Goal: Information Seeking & Learning: Learn about a topic

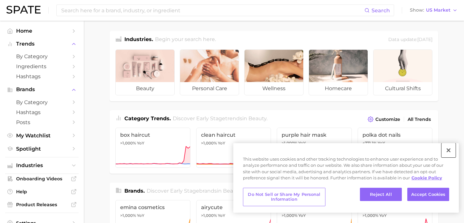
click at [448, 150] on button "Close" at bounding box center [449, 150] width 14 height 14
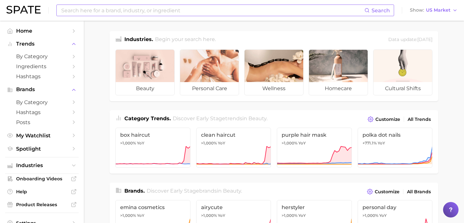
click at [241, 9] on input at bounding box center [213, 10] width 304 height 11
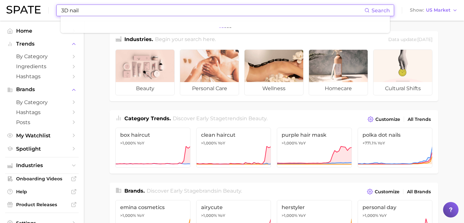
type input "3D nail"
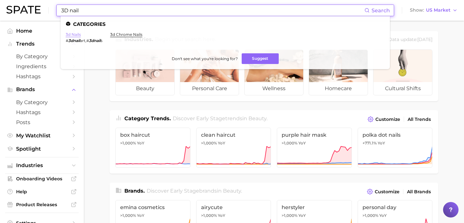
click at [71, 33] on link "3d nails" at bounding box center [73, 34] width 15 height 5
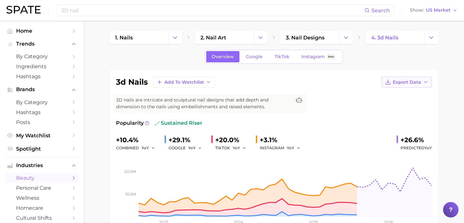
click at [415, 82] on span "Export Data" at bounding box center [407, 81] width 28 height 5
click at [399, 104] on span "Time Series Image" at bounding box center [393, 105] width 43 height 5
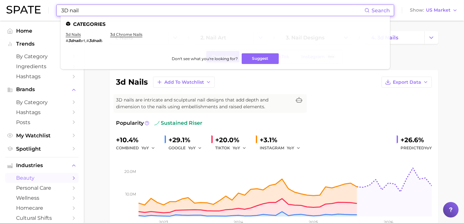
click at [192, 10] on input "3D nail" at bounding box center [213, 10] width 304 height 11
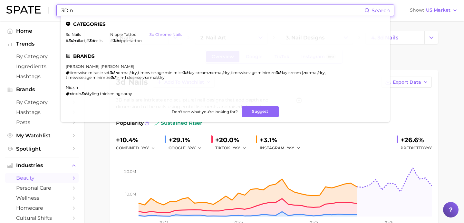
type input "3D n"
click at [176, 35] on link "3d chrome nails" at bounding box center [166, 34] width 32 height 5
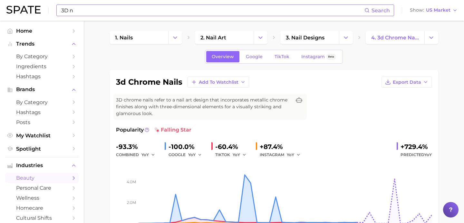
click at [187, 7] on input "3D n" at bounding box center [213, 10] width 304 height 11
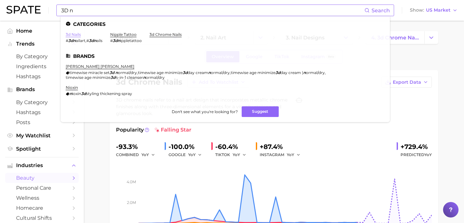
click at [68, 35] on link "3d nails" at bounding box center [73, 34] width 15 height 5
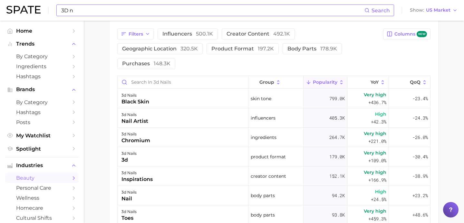
scroll to position [239, 0]
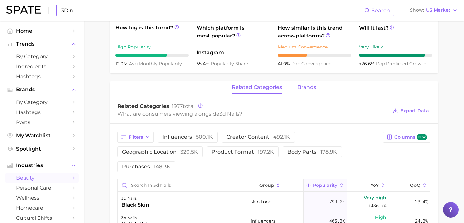
click at [309, 88] on span "brands" at bounding box center [307, 87] width 19 height 6
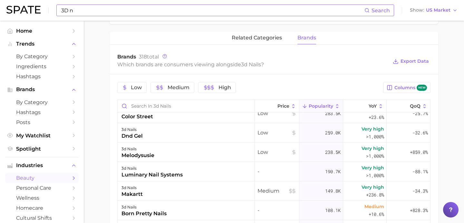
scroll to position [216, 0]
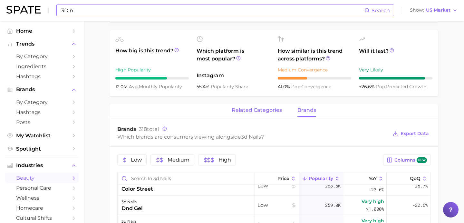
click at [243, 110] on span "related categories" at bounding box center [257, 110] width 50 height 6
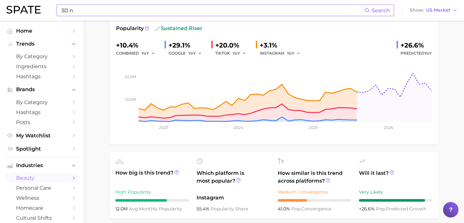
scroll to position [0, 0]
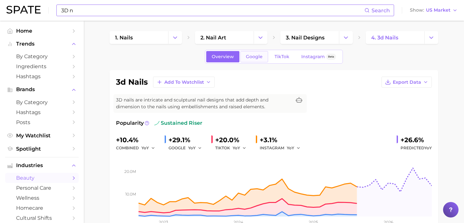
click at [259, 57] on span "Google" at bounding box center [254, 56] width 17 height 5
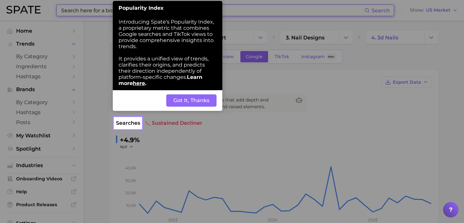
click at [210, 100] on button "Got It, Thanks" at bounding box center [191, 100] width 50 height 12
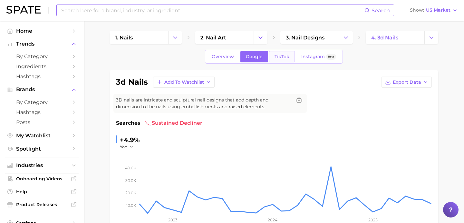
click at [286, 60] on link "TikTok" at bounding box center [282, 56] width 26 height 11
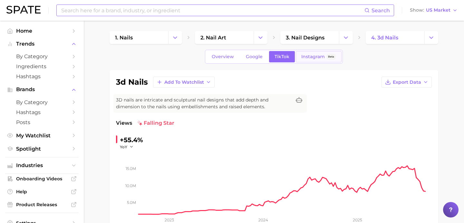
click at [307, 57] on span "Instagram" at bounding box center [314, 56] width 24 height 5
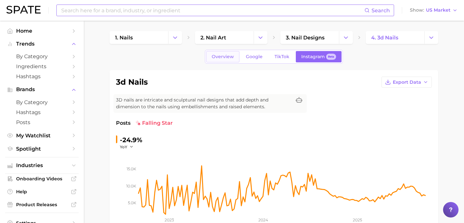
click at [228, 61] on link "Overview" at bounding box center [222, 56] width 33 height 11
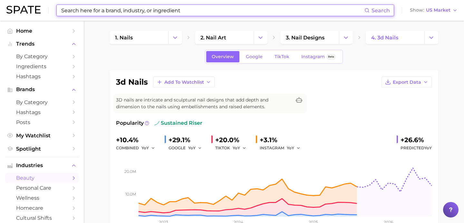
click at [154, 13] on input at bounding box center [213, 10] width 304 height 11
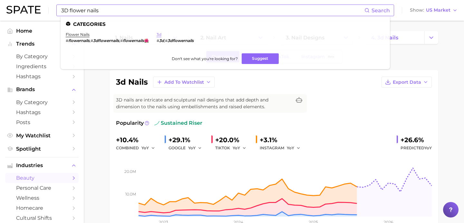
click at [160, 35] on link "3d" at bounding box center [159, 34] width 5 height 5
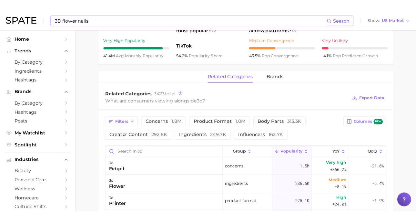
scroll to position [343, 0]
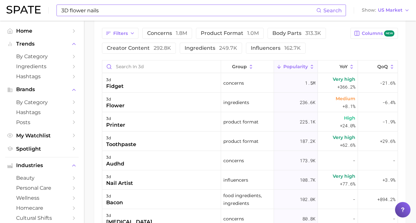
click at [104, 10] on input "3D flower nails" at bounding box center [188, 10] width 255 height 11
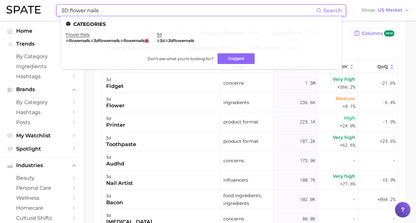
click at [104, 10] on input "3D flower nails" at bounding box center [188, 10] width 255 height 11
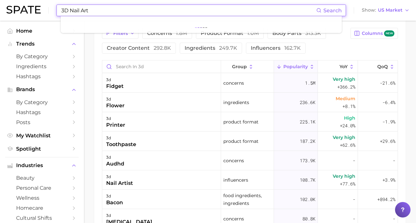
type input "3D Nail Art"
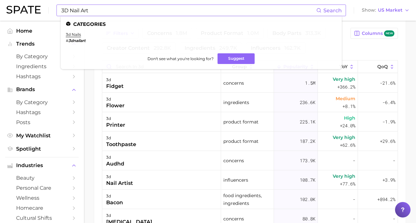
click at [335, 11] on span "Search" at bounding box center [332, 10] width 18 height 6
click at [67, 35] on link "3d nails" at bounding box center [73, 34] width 15 height 5
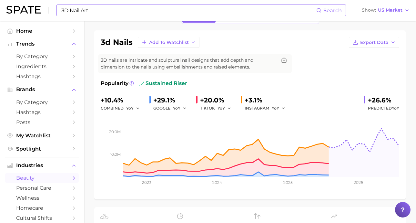
scroll to position [59, 0]
